Goal: Task Accomplishment & Management: Manage account settings

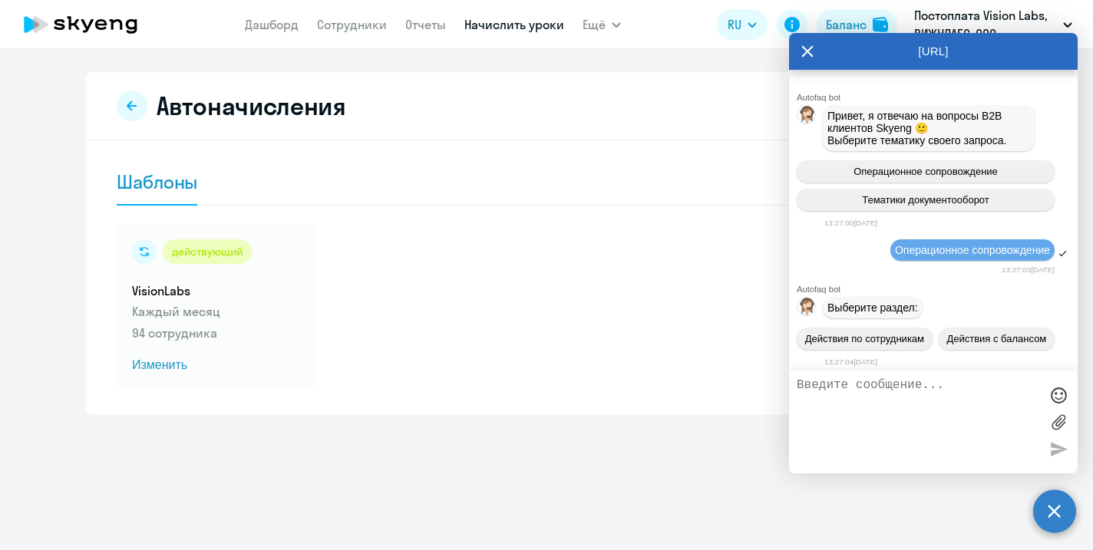
scroll to position [25621, 0]
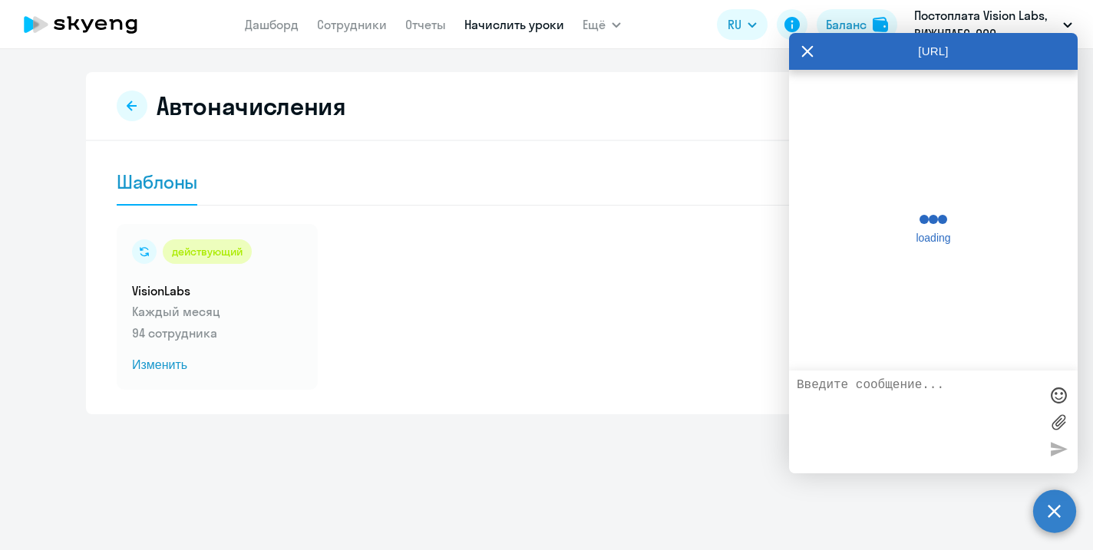
click at [804, 51] on icon at bounding box center [807, 51] width 12 height 37
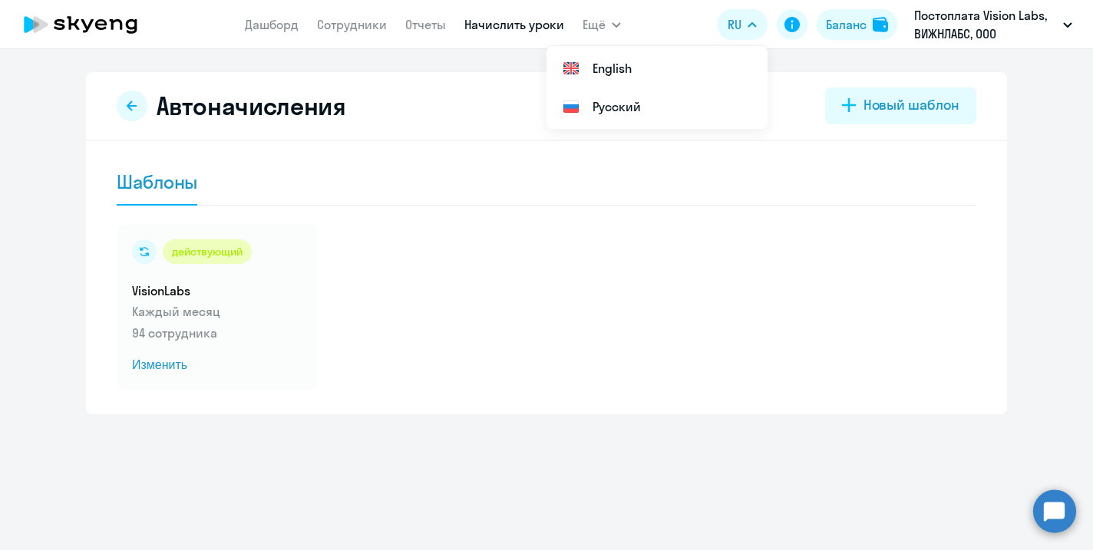
click at [512, 21] on link "Начислить уроки" at bounding box center [514, 24] width 100 height 15
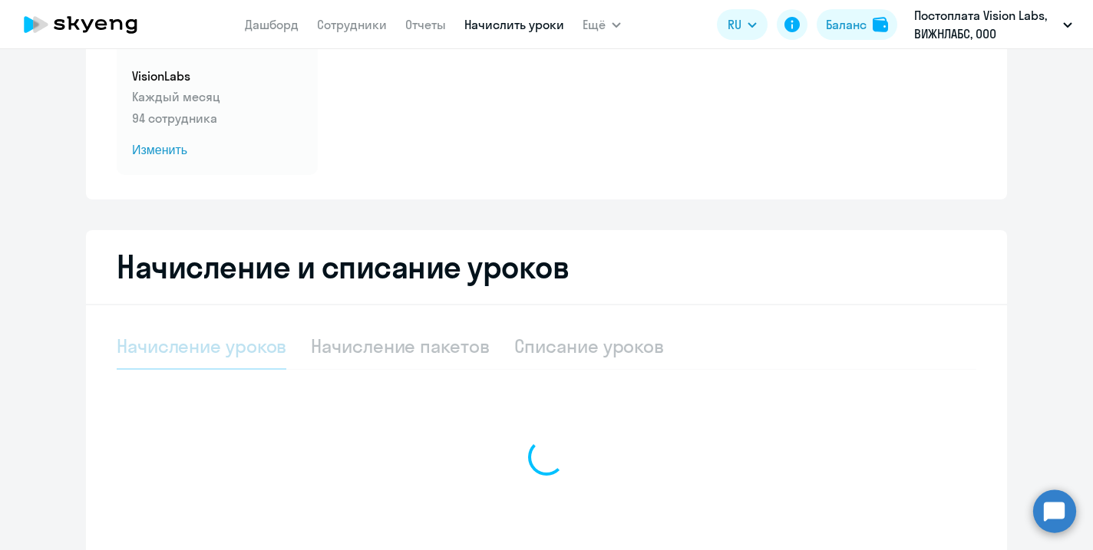
select select "10"
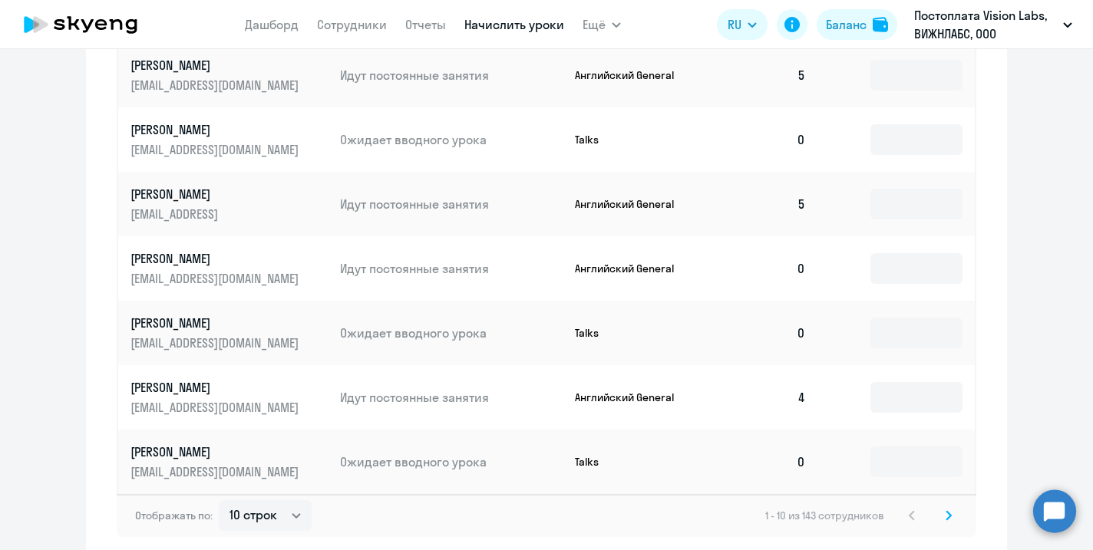
scroll to position [960, 0]
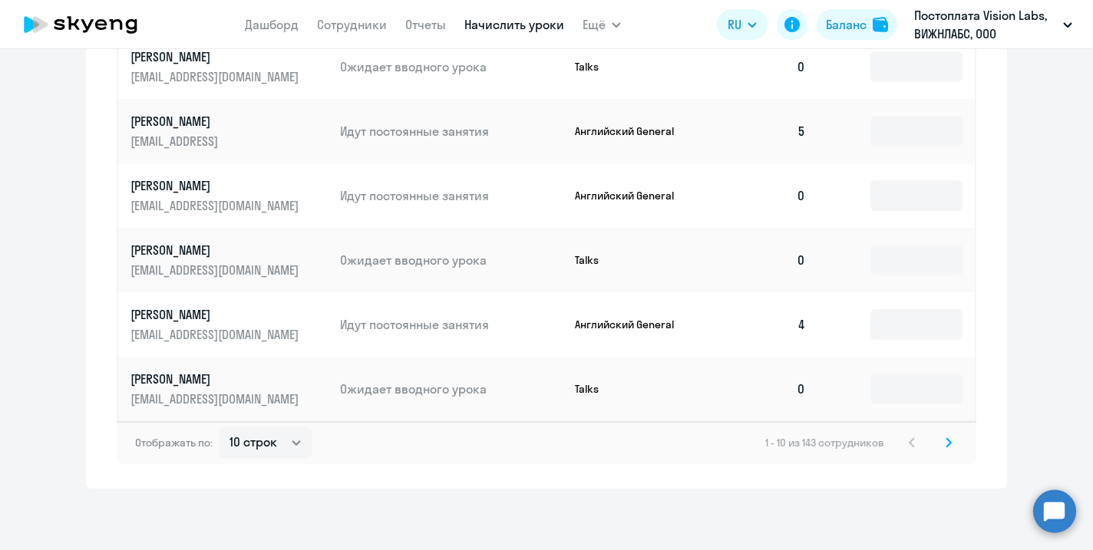
click at [952, 439] on svg-icon at bounding box center [949, 443] width 18 height 18
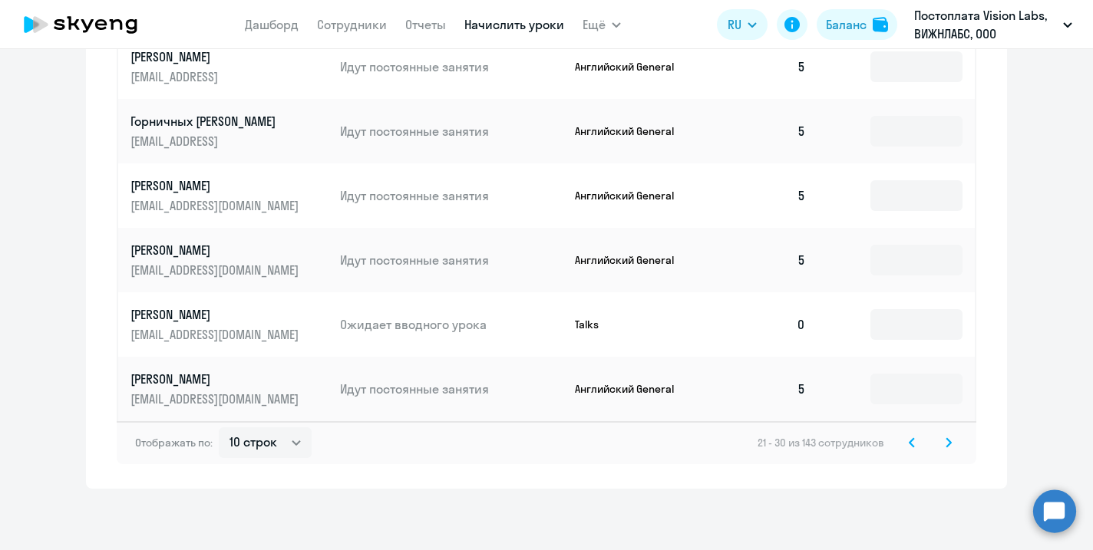
click at [952, 439] on svg-icon at bounding box center [949, 443] width 18 height 18
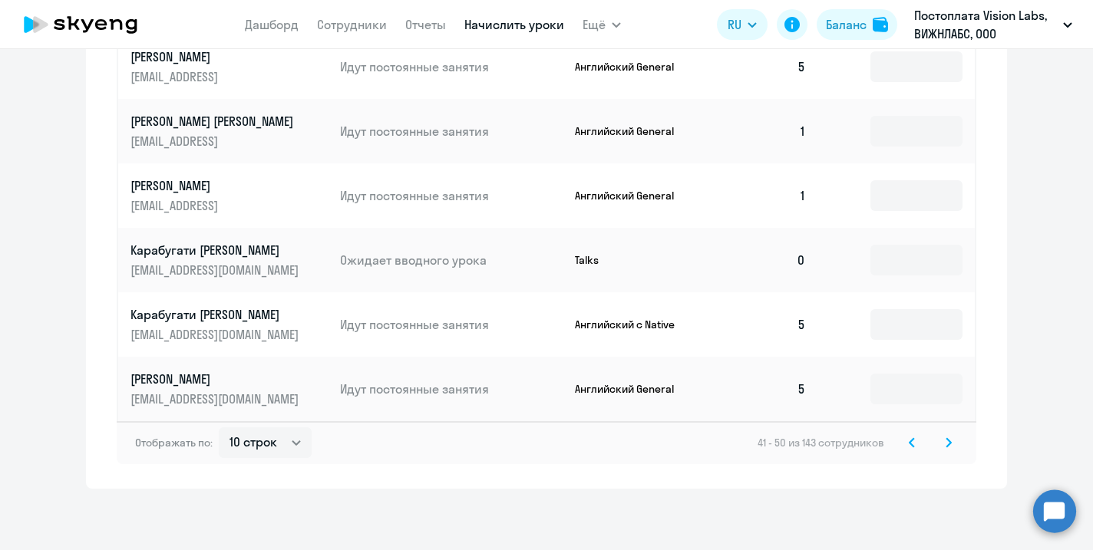
click at [948, 447] on icon at bounding box center [948, 442] width 5 height 8
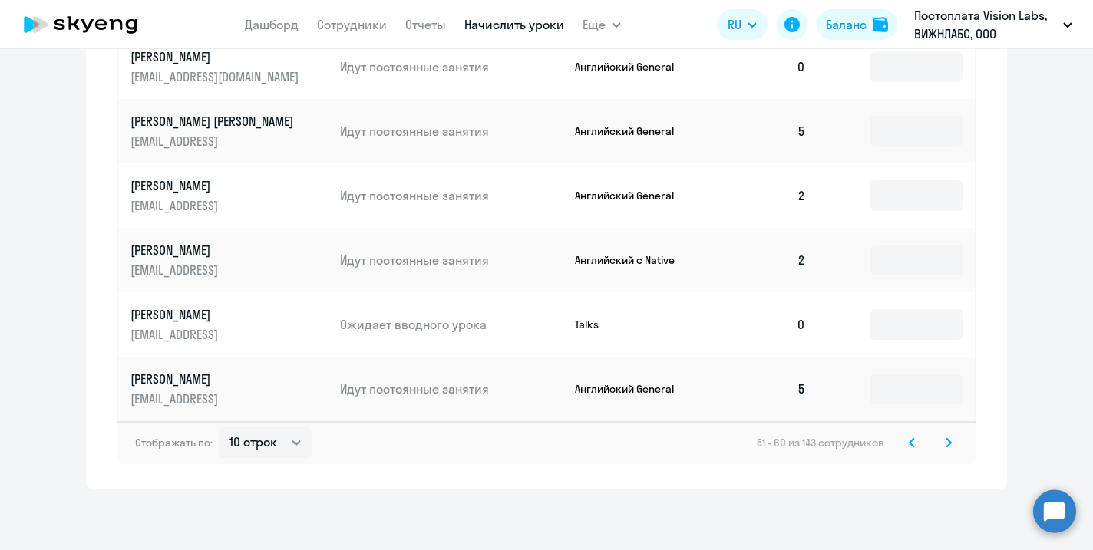
click at [948, 458] on div "Отображать по: 10 строк 30 строк 50 строк 51 - 60 из 143 сотрудников" at bounding box center [547, 442] width 860 height 43
click at [950, 442] on icon at bounding box center [948, 442] width 5 height 8
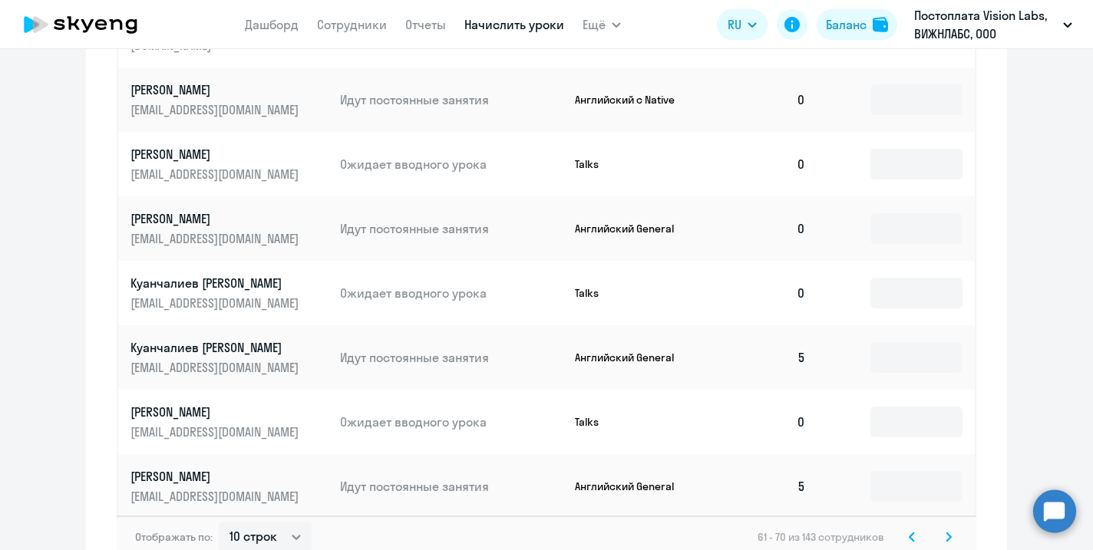
scroll to position [852, 0]
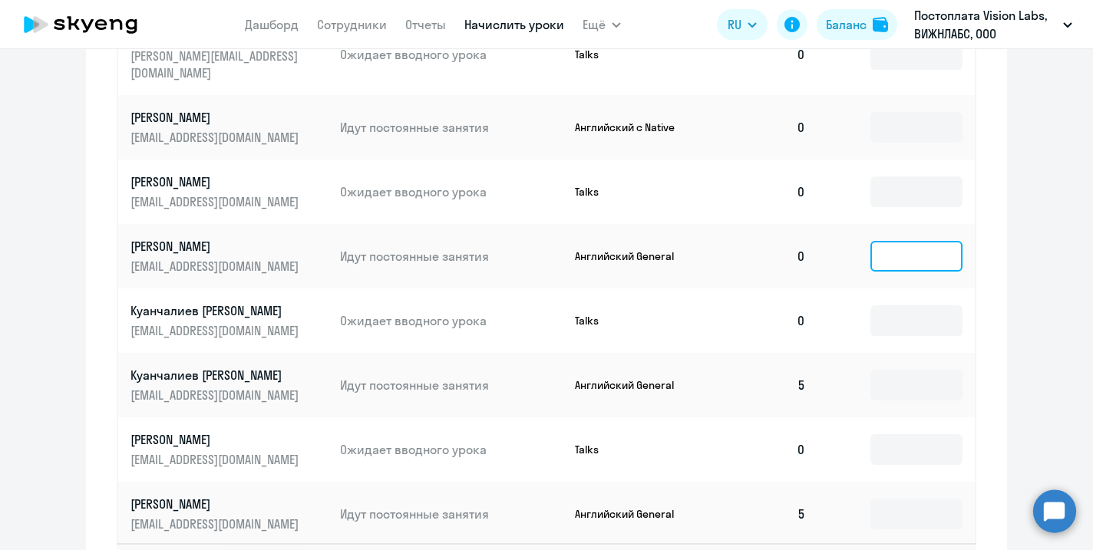
click at [913, 241] on input at bounding box center [916, 256] width 92 height 31
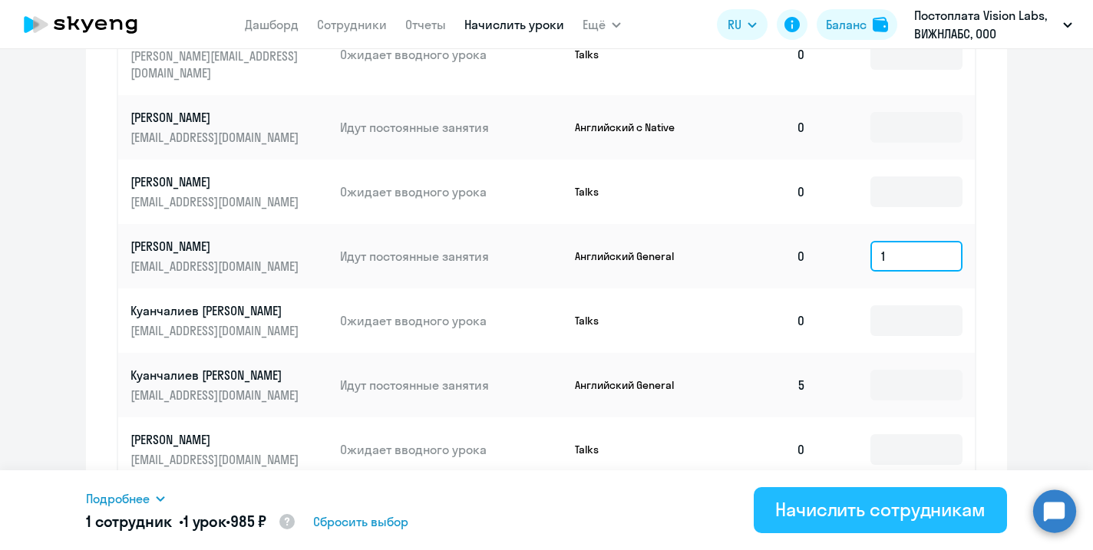
type input "1"
click at [841, 508] on div "Начислить сотрудникам" at bounding box center [880, 509] width 210 height 25
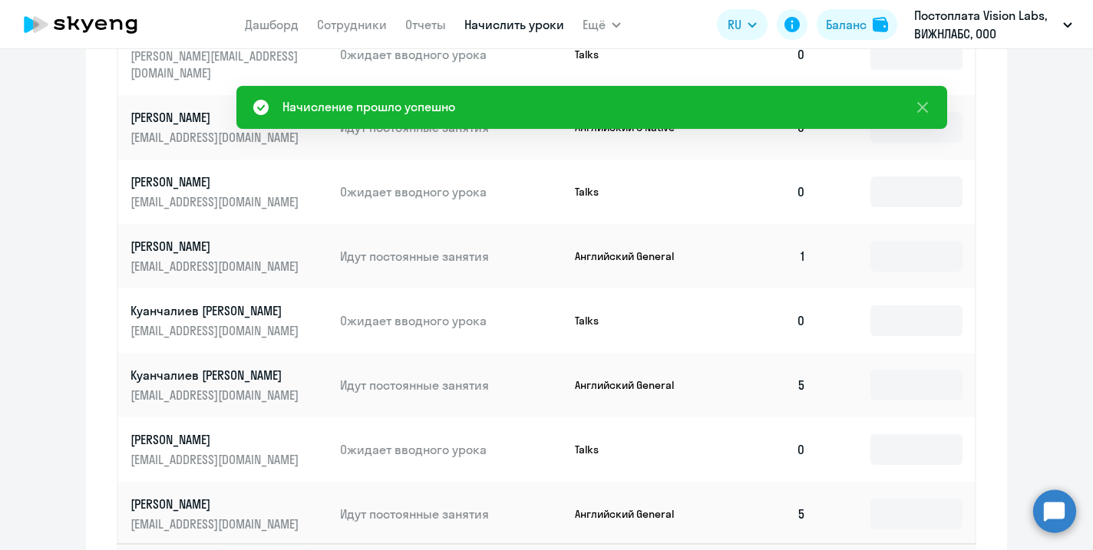
click at [512, 18] on link "Начислить уроки" at bounding box center [514, 24] width 100 height 15
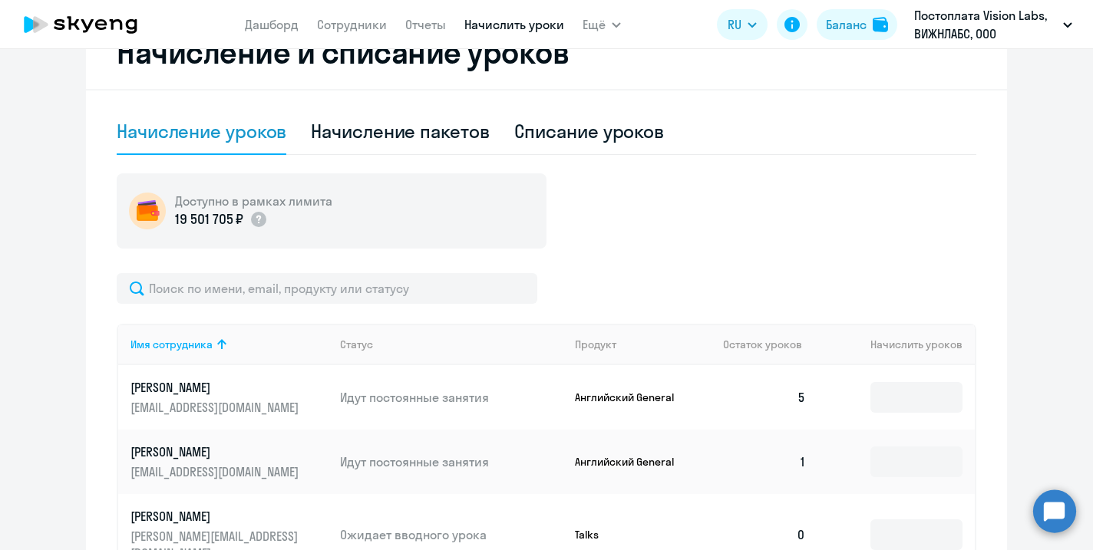
scroll to position [0, 0]
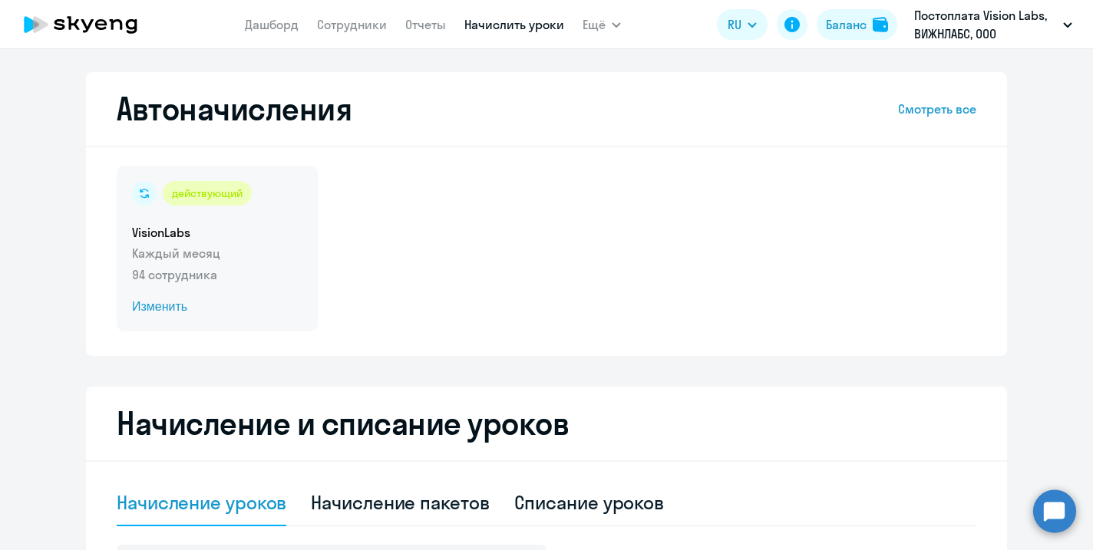
click at [164, 304] on span "Изменить" at bounding box center [217, 307] width 170 height 18
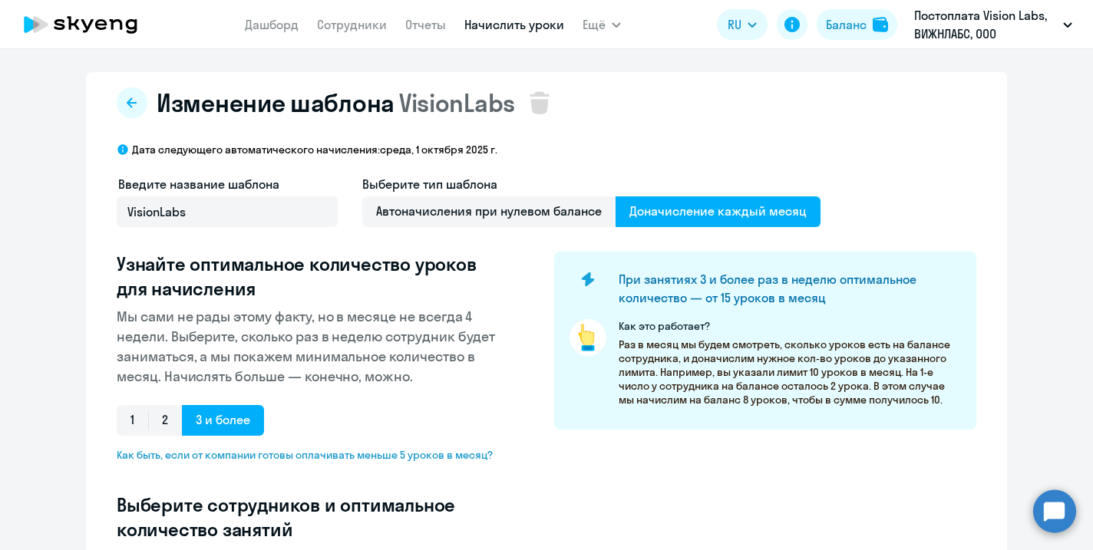
select select "10"
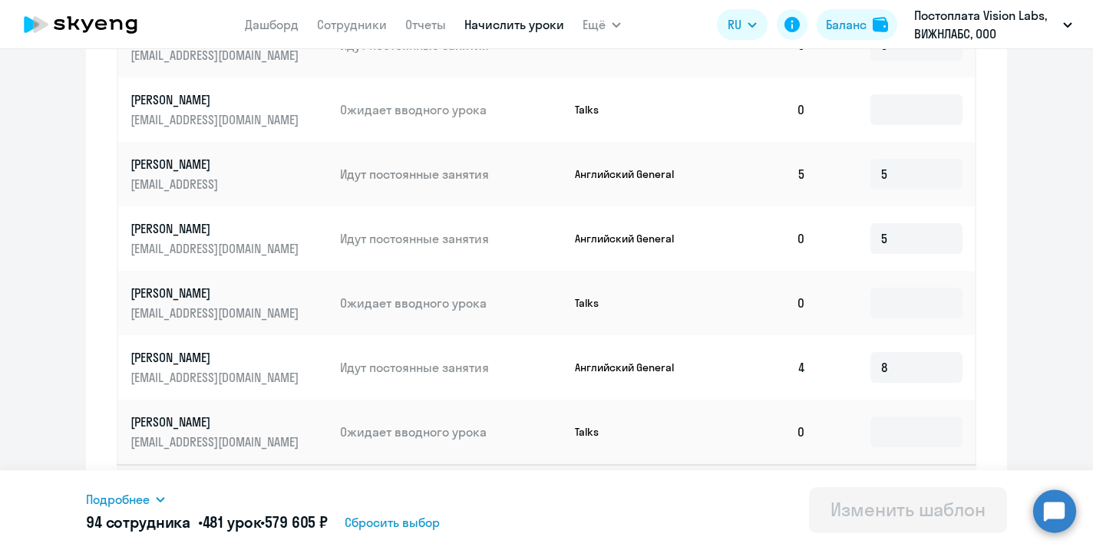
scroll to position [876, 0]
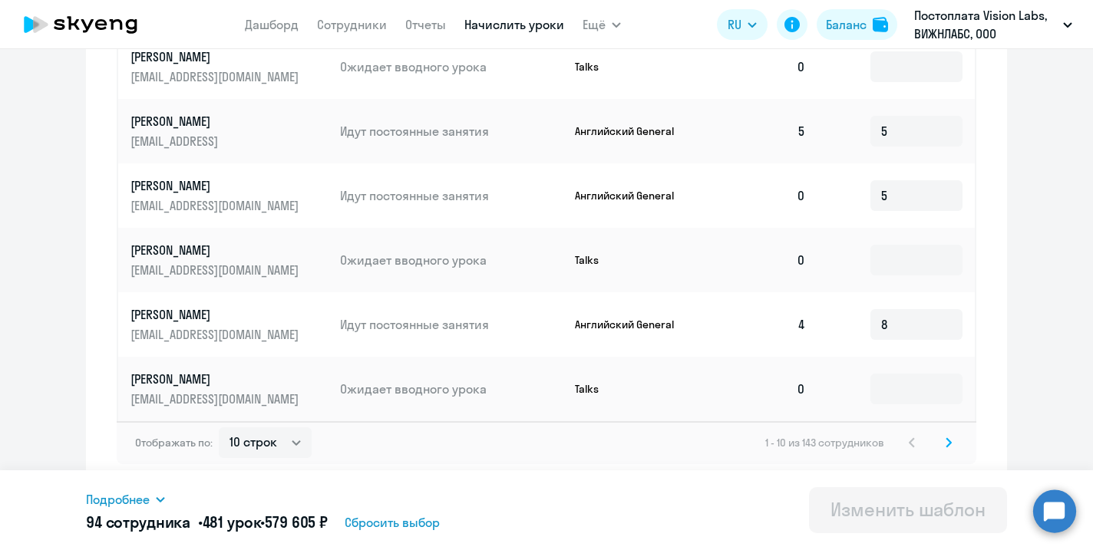
click at [943, 436] on svg-icon at bounding box center [949, 443] width 18 height 18
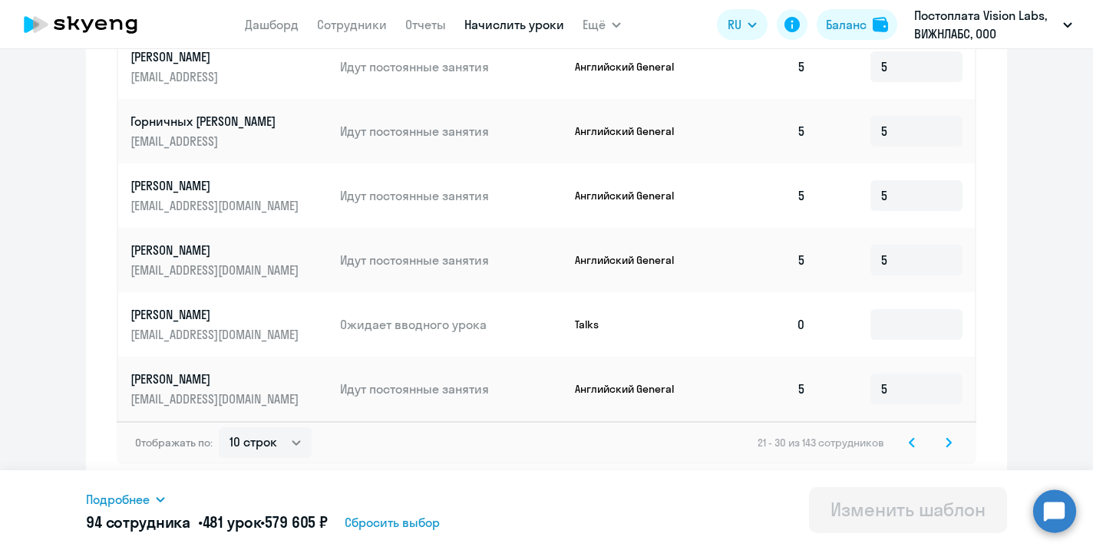
click at [943, 436] on svg-icon at bounding box center [949, 443] width 18 height 18
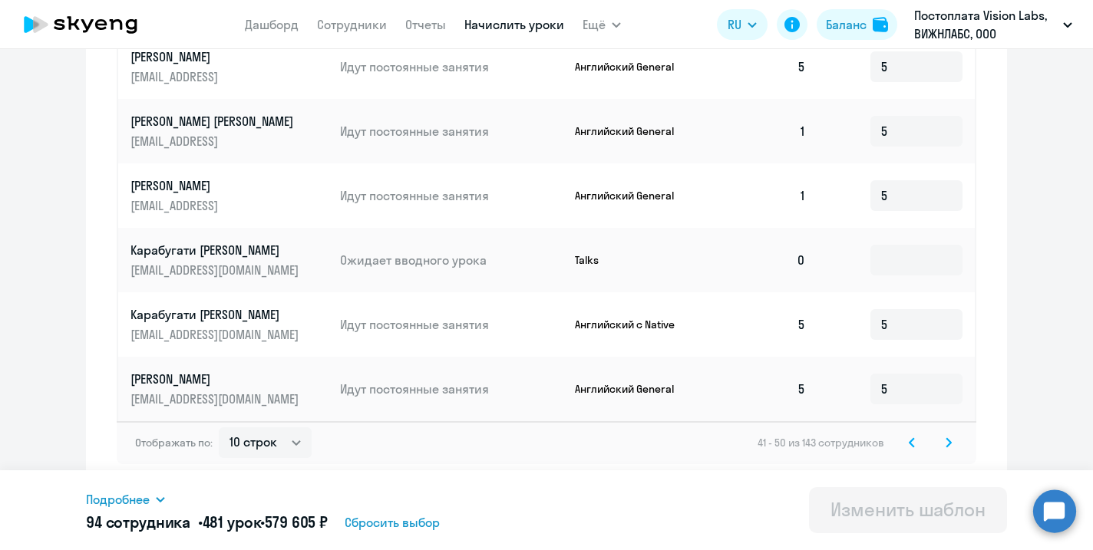
click at [953, 452] on svg-icon at bounding box center [949, 443] width 18 height 18
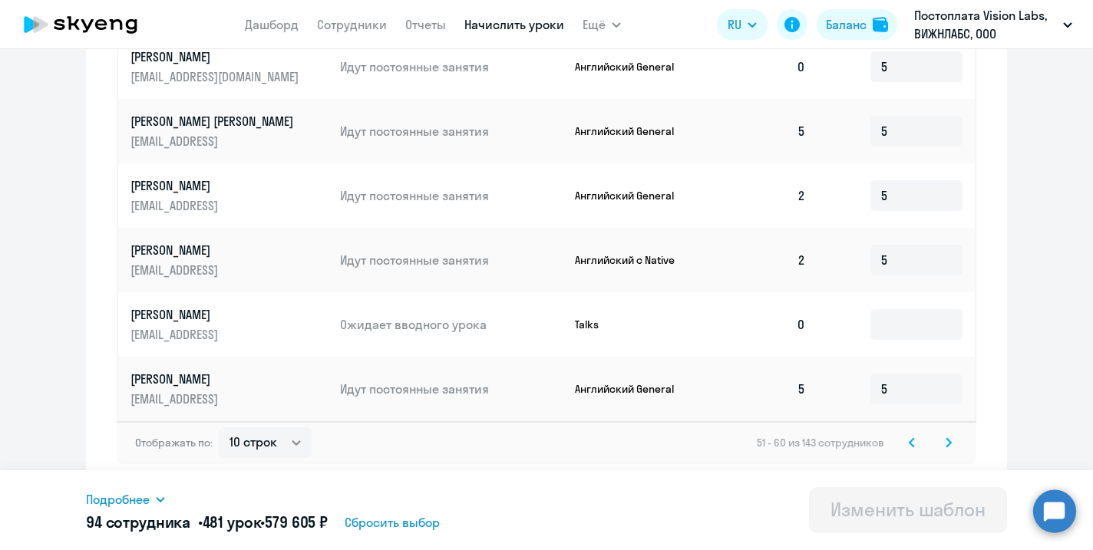
click at [949, 435] on svg-icon at bounding box center [949, 443] width 18 height 18
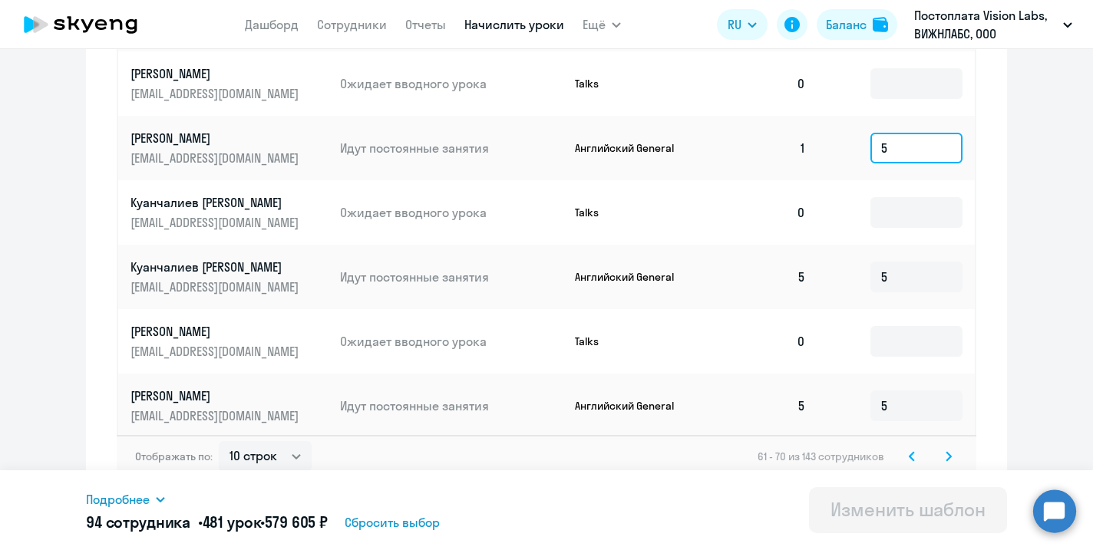
click at [903, 134] on input "5" at bounding box center [916, 148] width 92 height 31
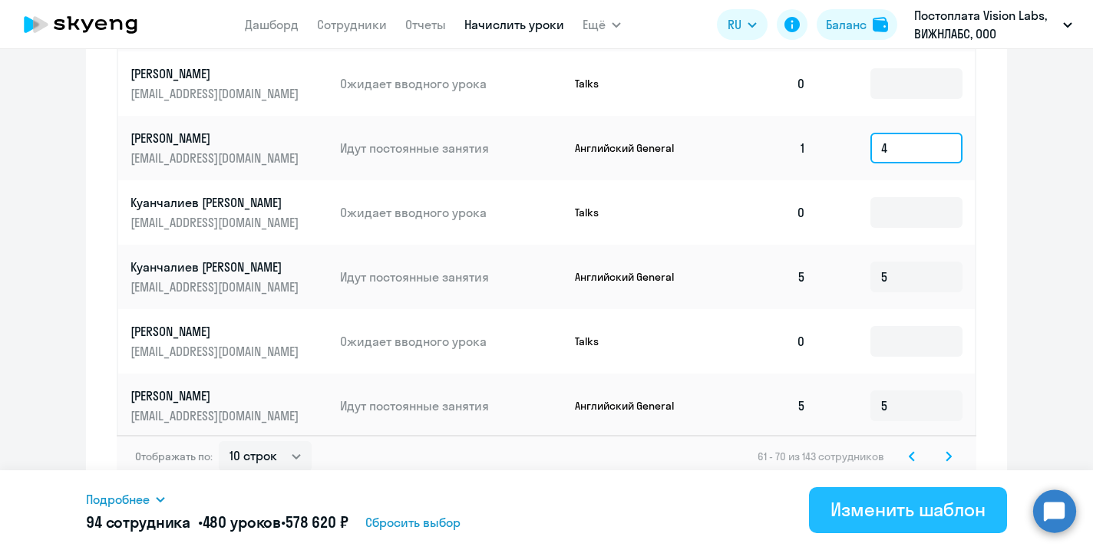
type input "4"
click at [886, 518] on div "Изменить шаблон" at bounding box center [908, 509] width 155 height 25
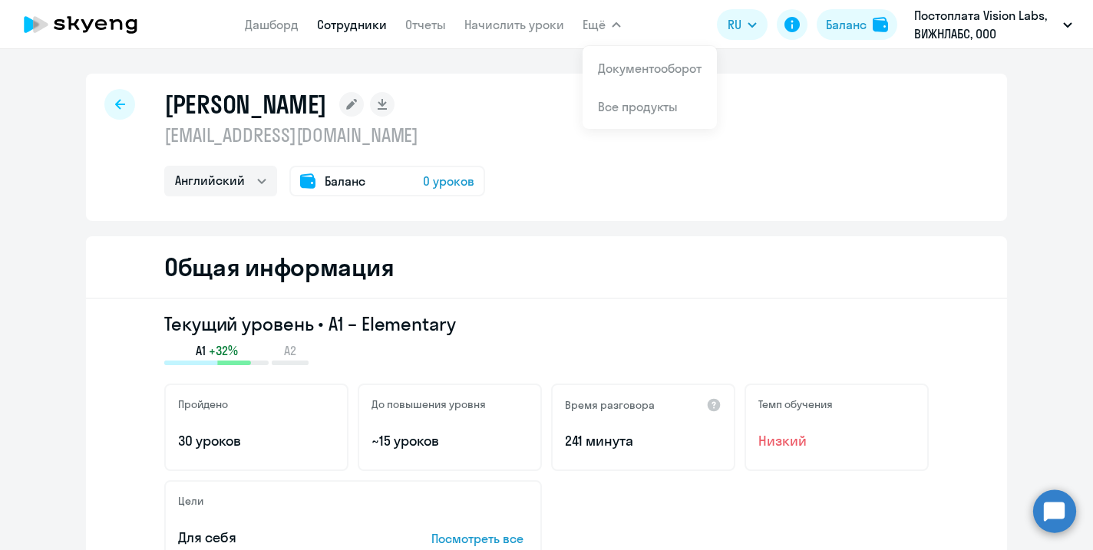
select select "english"
